Goal: Find specific page/section: Find specific page/section

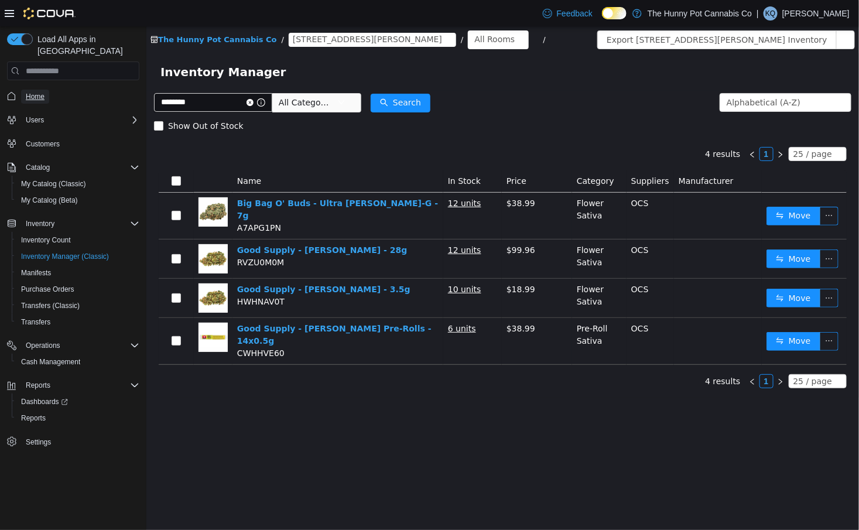
click at [42, 92] on span "Home" at bounding box center [35, 96] width 19 height 9
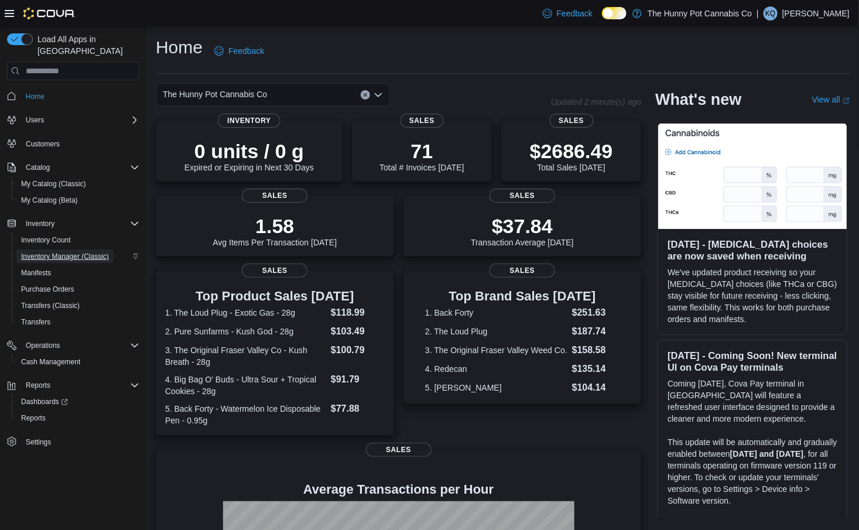
click at [91, 250] on span "Inventory Manager (Classic)" at bounding box center [65, 257] width 88 height 14
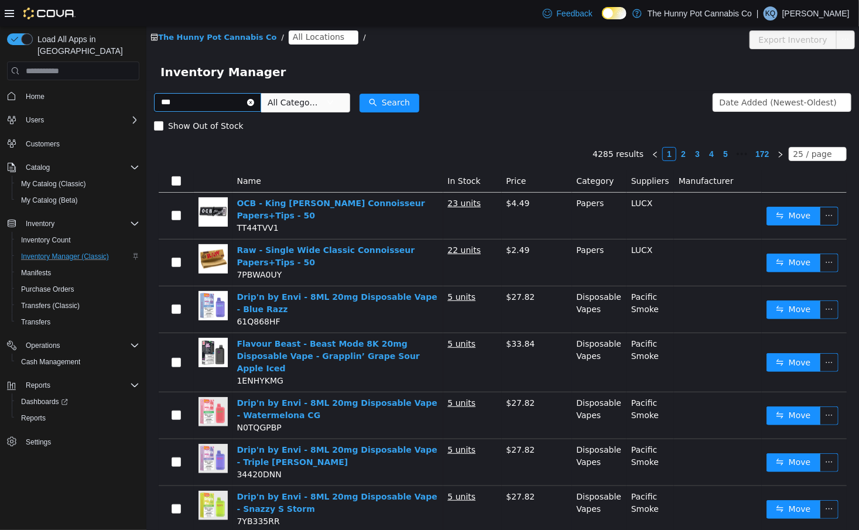
type input "***"
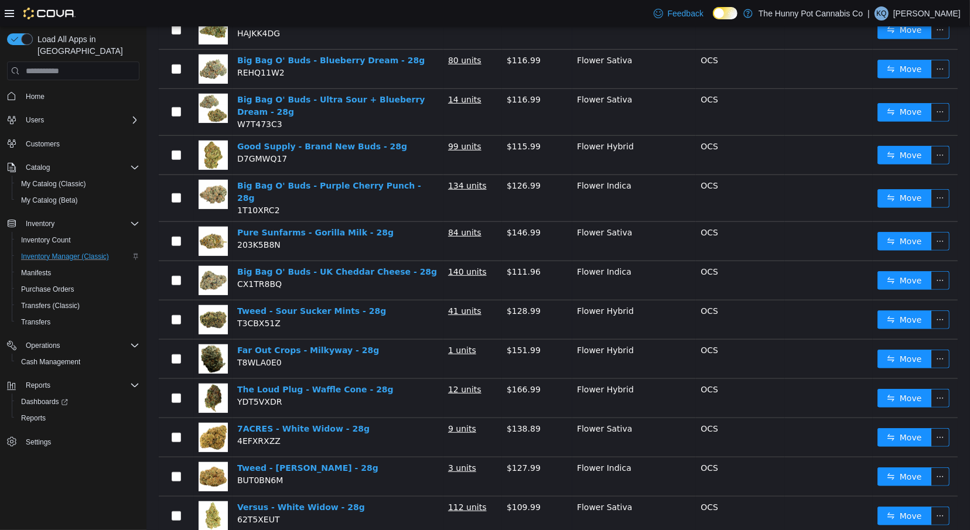
scroll to position [678, 0]
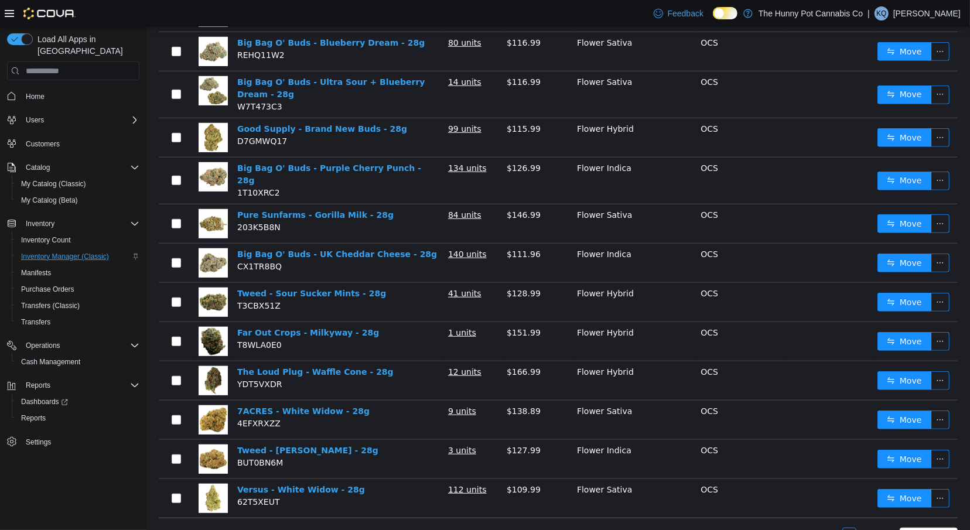
click at [859, 528] on link "2" at bounding box center [863, 534] width 13 height 13
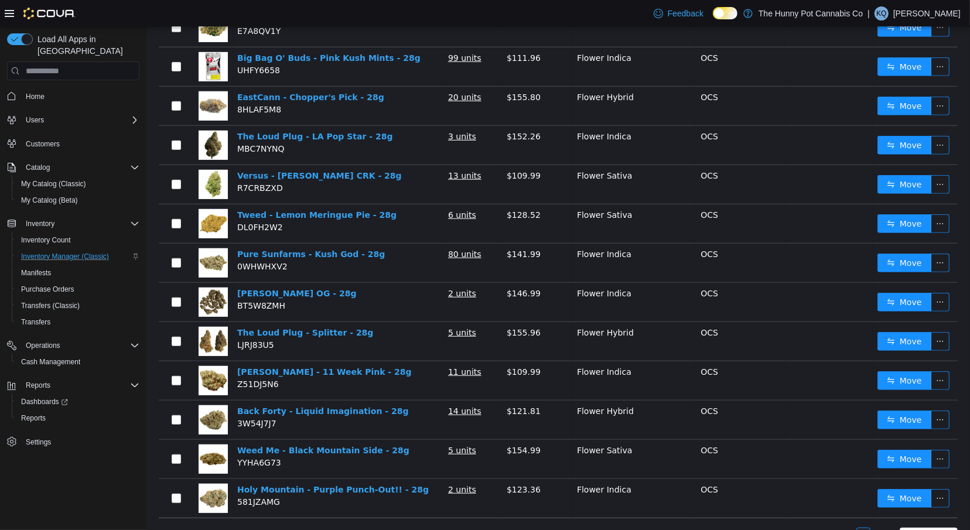
click at [57, 88] on span "Home" at bounding box center [80, 95] width 118 height 15
